Goal: Information Seeking & Learning: Learn about a topic

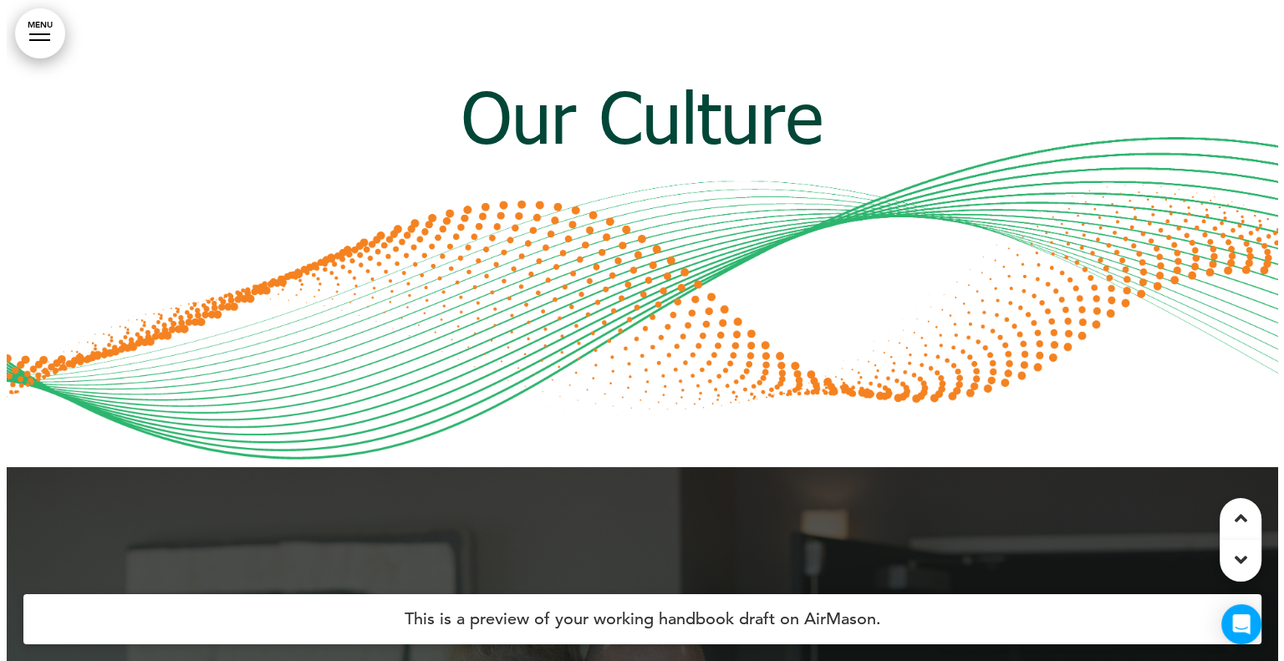
scroll to position [11320, 0]
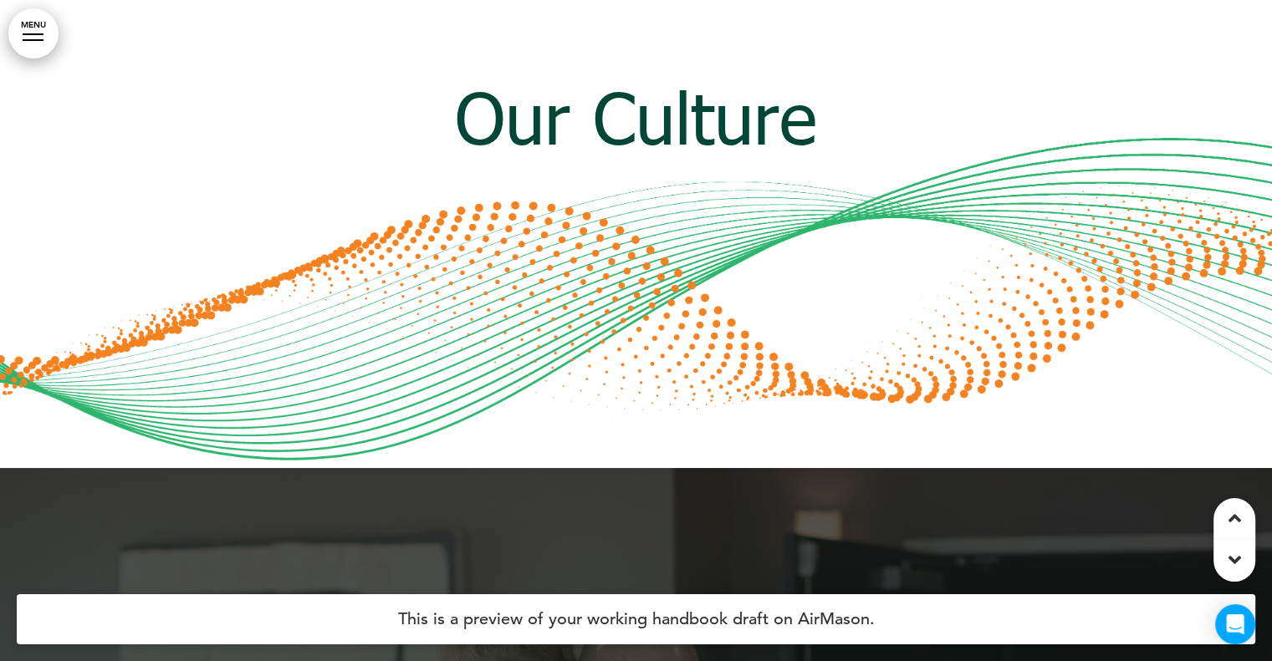
click at [26, 47] on link "MENU" at bounding box center [33, 33] width 50 height 50
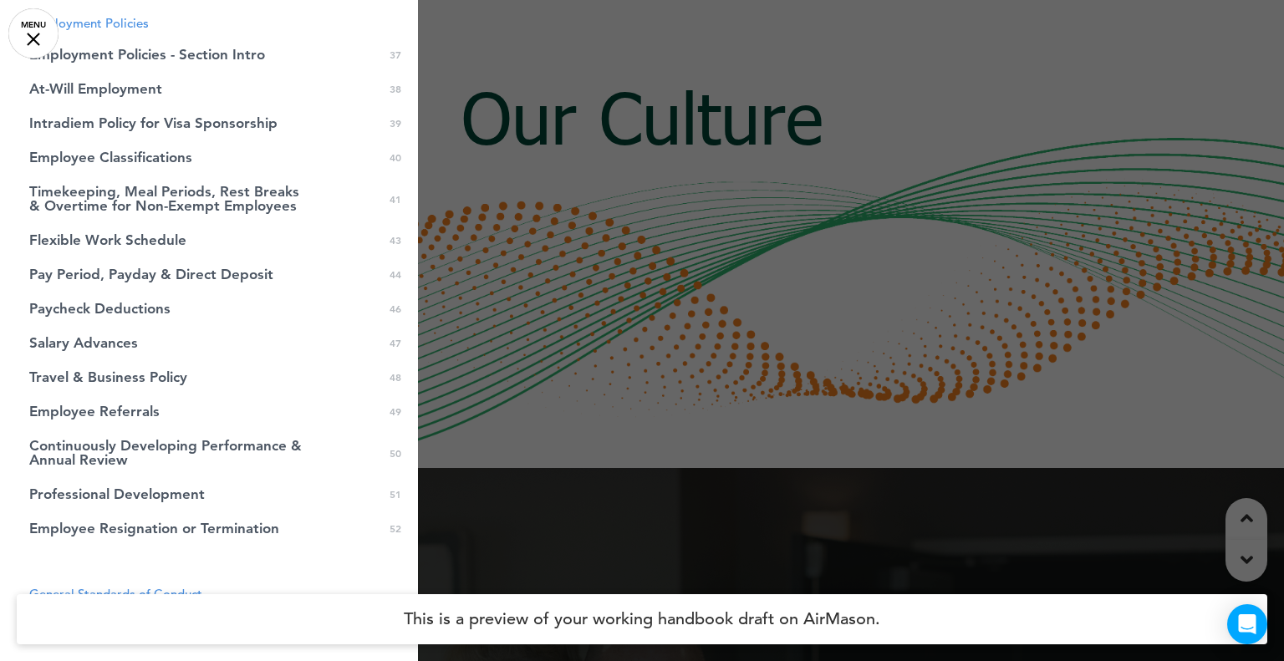
scroll to position [1271, 0]
click at [145, 384] on span "Travel & Business Policy" at bounding box center [108, 377] width 158 height 14
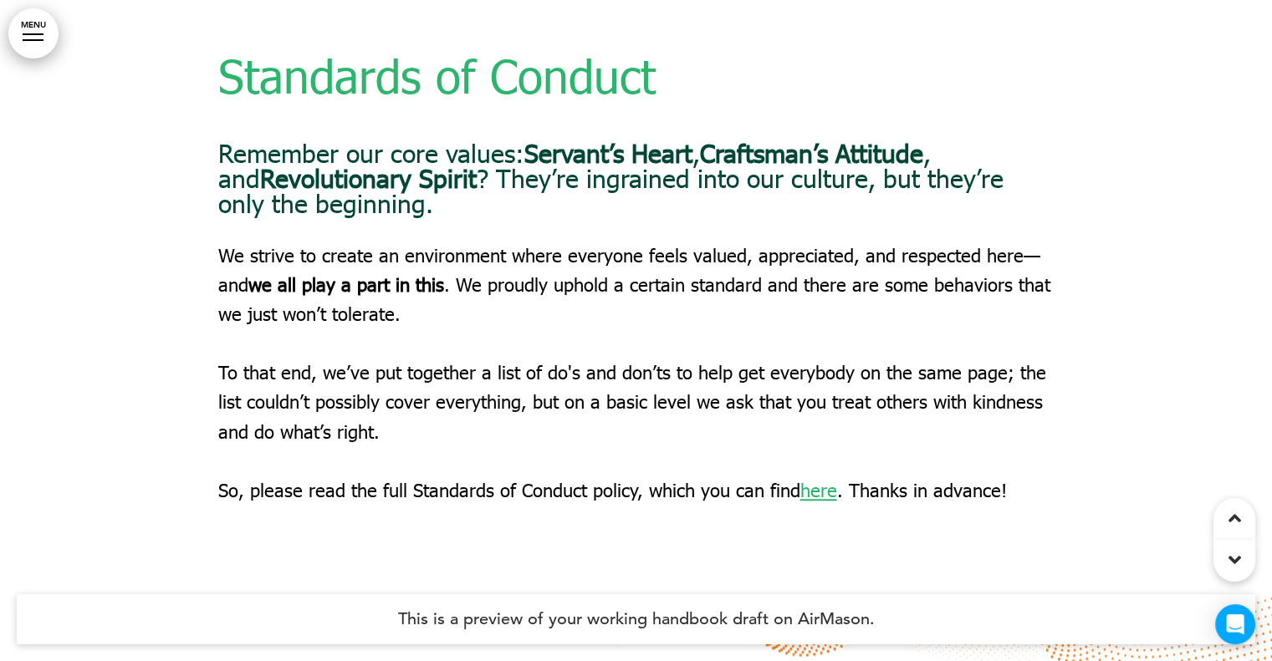
scroll to position [45865, 0]
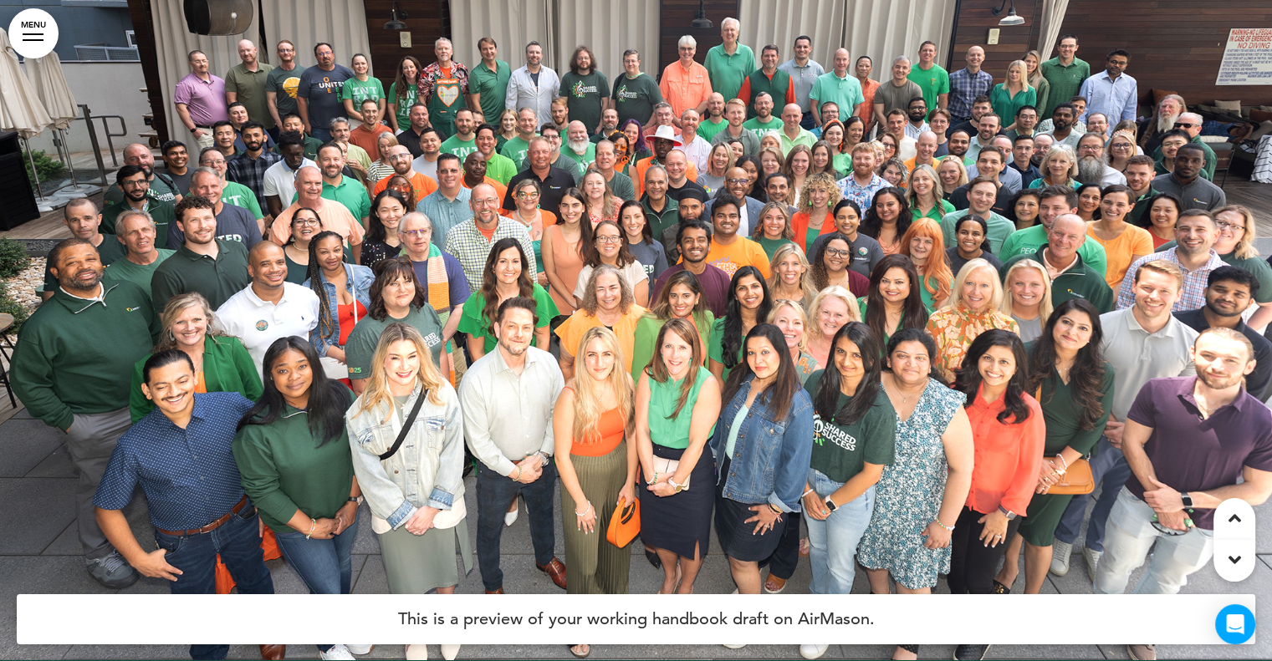
scroll to position [2336, 0]
